Goal: Transaction & Acquisition: Purchase product/service

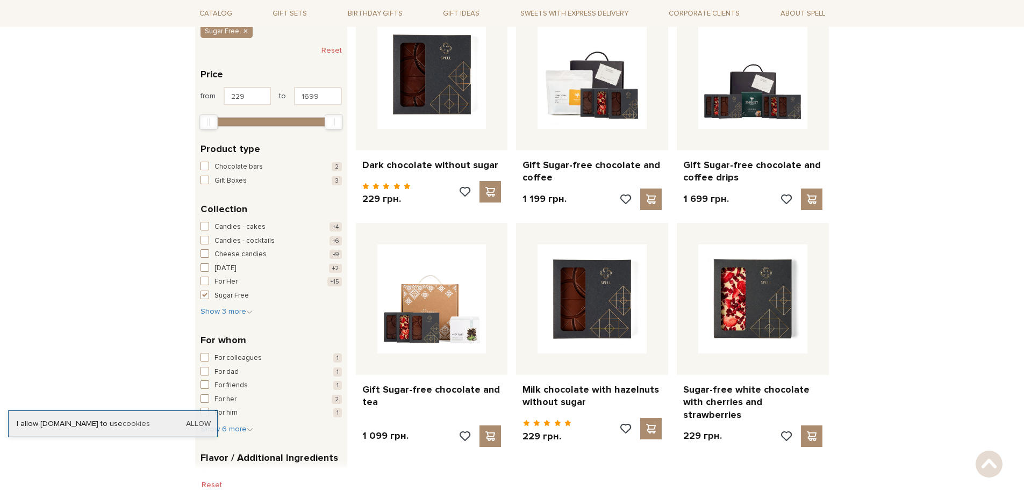
scroll to position [215, 0]
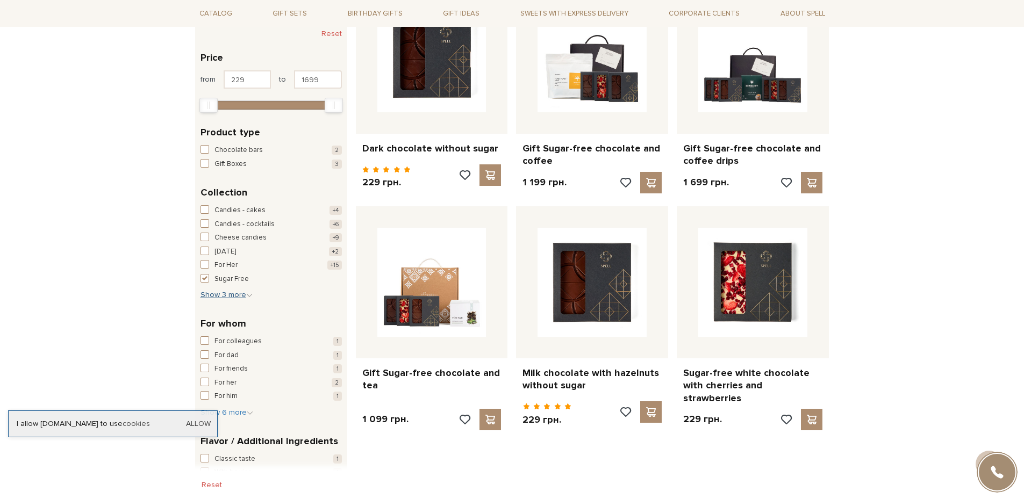
click at [247, 298] on icon "button" at bounding box center [249, 295] width 6 height 6
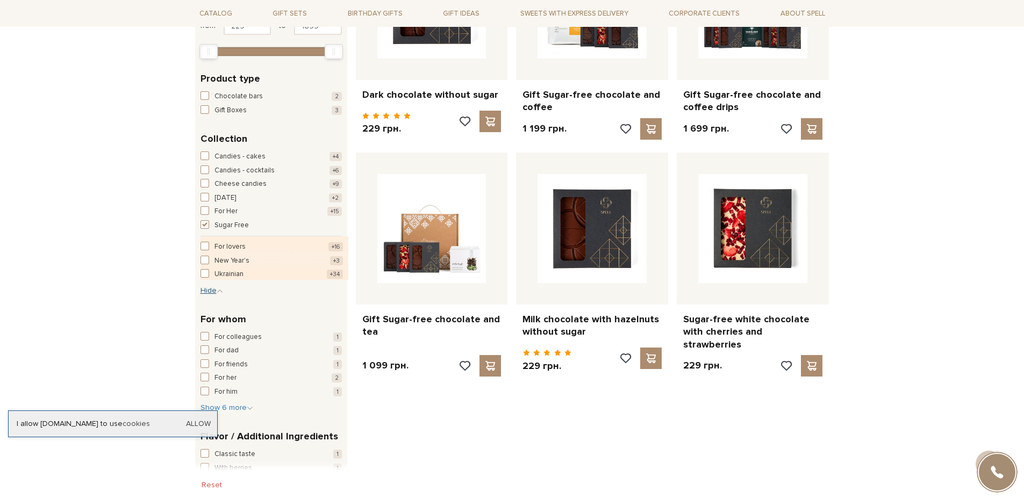
scroll to position [0, 0]
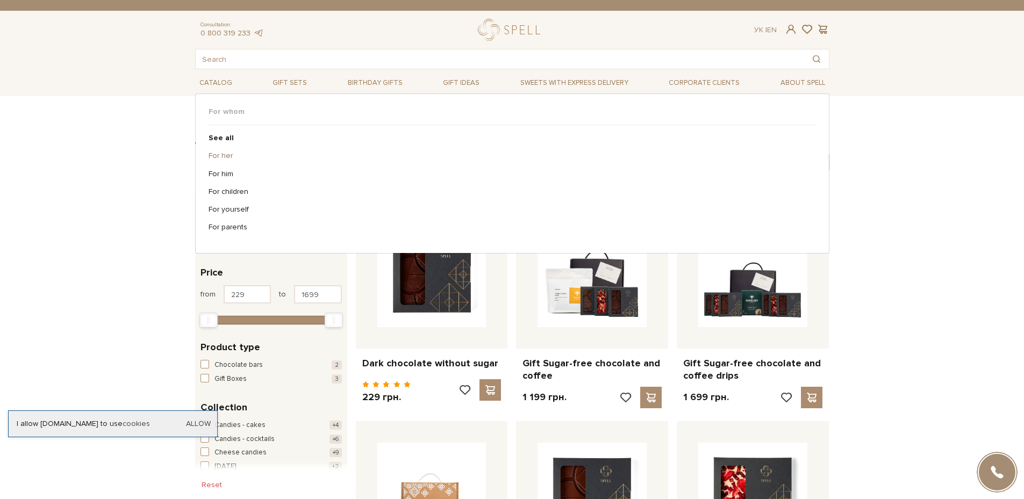
click at [212, 155] on link "For her" at bounding box center [508, 156] width 599 height 10
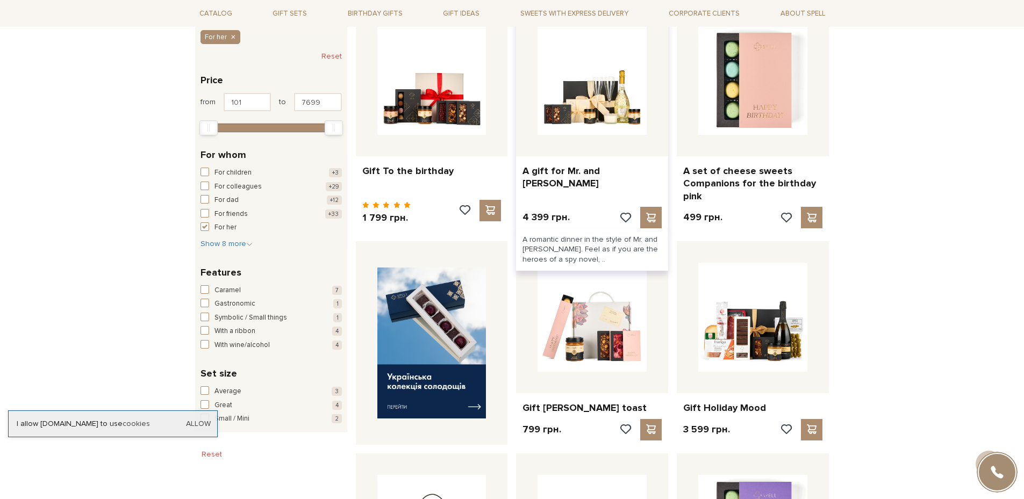
scroll to position [376, 0]
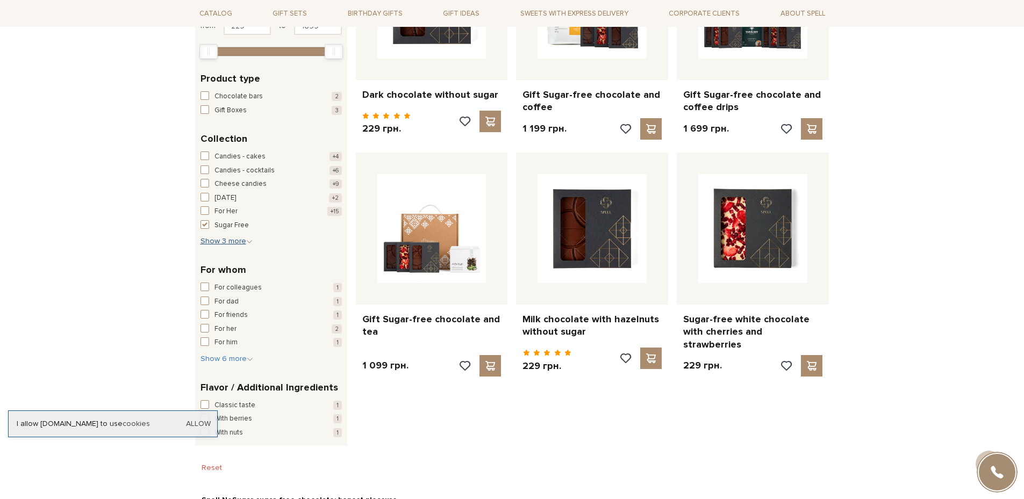
click at [246, 239] on icon "button" at bounding box center [249, 242] width 6 height 6
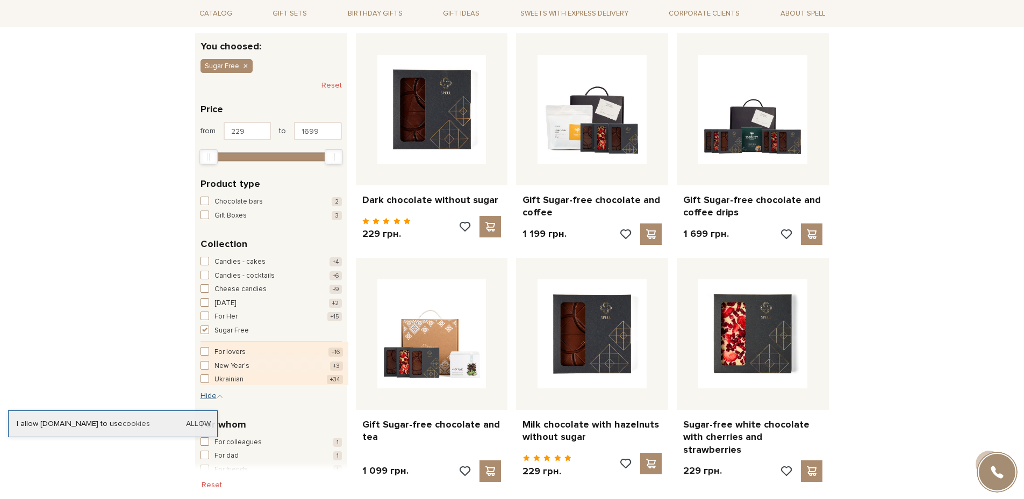
scroll to position [161, 0]
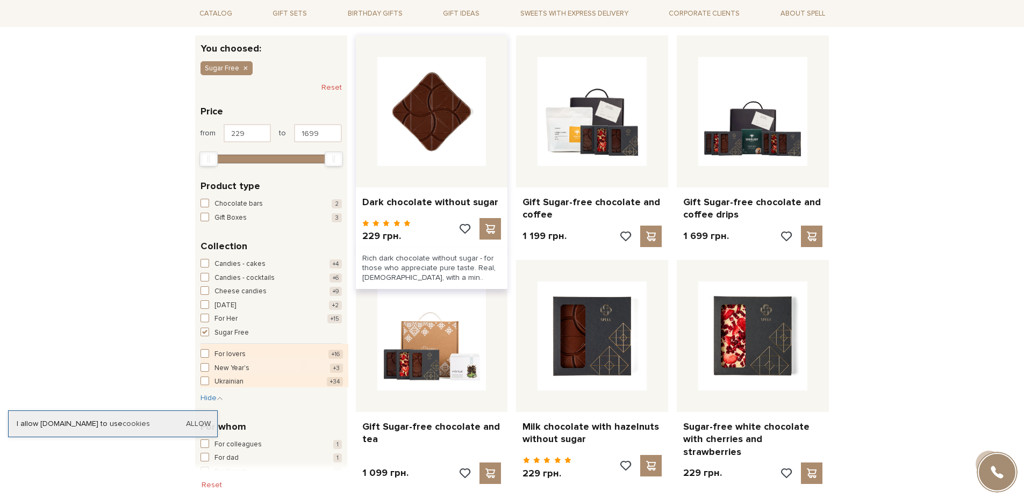
click at [424, 119] on img at bounding box center [431, 111] width 109 height 109
